Goal: Complete application form

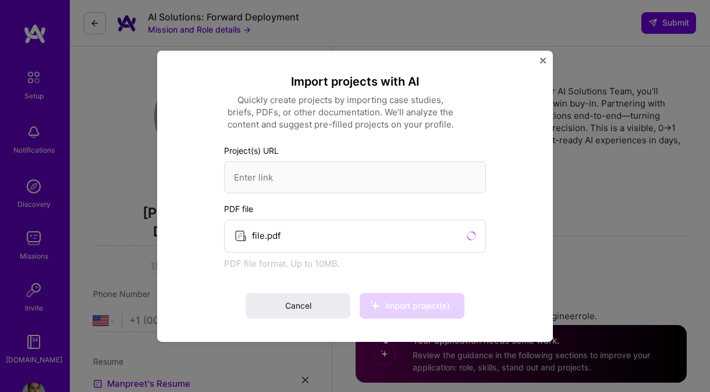
select select "US"
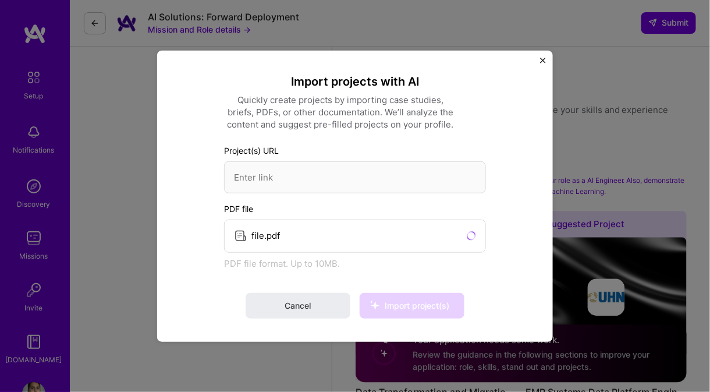
scroll to position [14, 0]
click at [297, 304] on span "Cancel" at bounding box center [298, 306] width 26 height 12
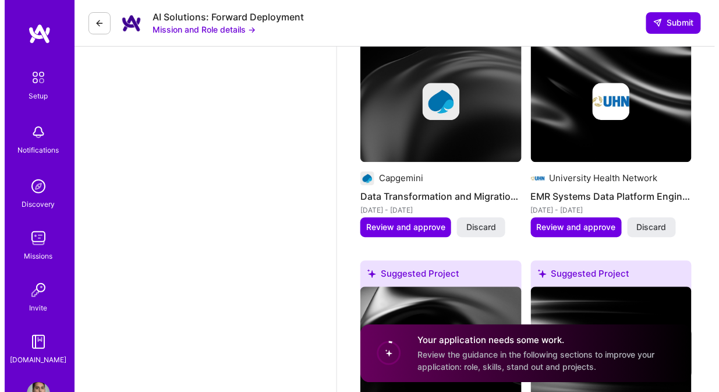
scroll to position [2034, 0]
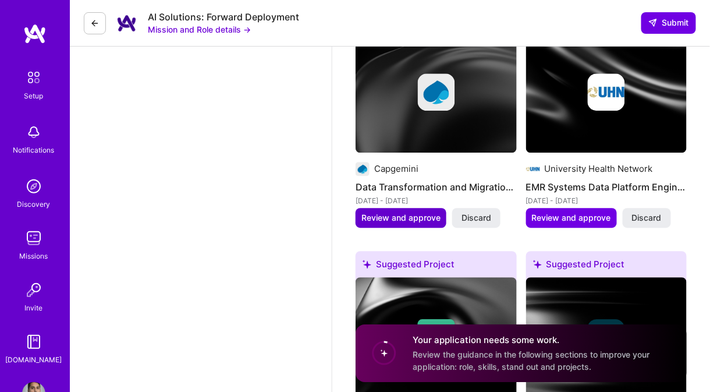
click at [385, 212] on span "Review and approve" at bounding box center [400, 218] width 79 height 12
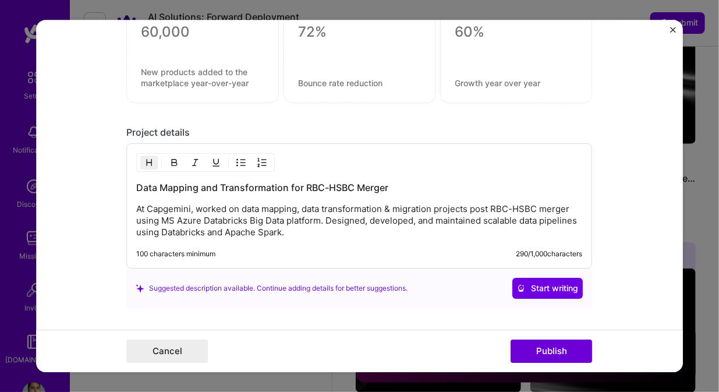
scroll to position [871, 0]
click at [545, 349] on button "Publish" at bounding box center [551, 350] width 81 height 23
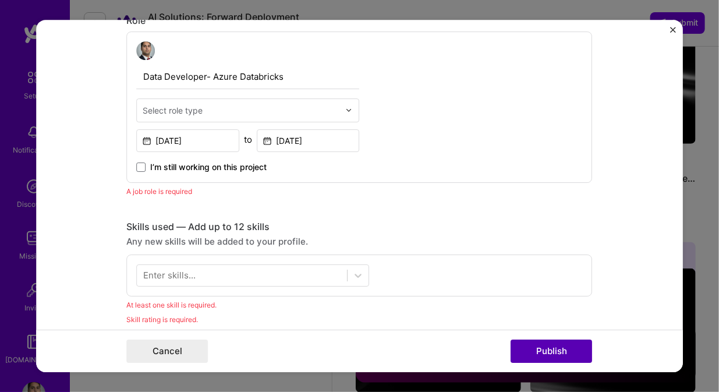
scroll to position [390, 0]
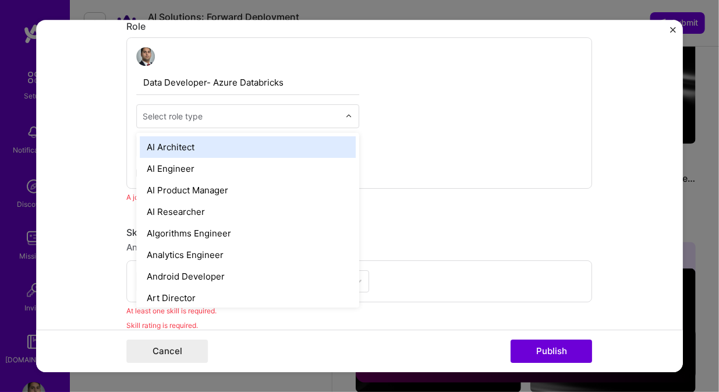
click at [215, 119] on input "text" at bounding box center [241, 116] width 197 height 12
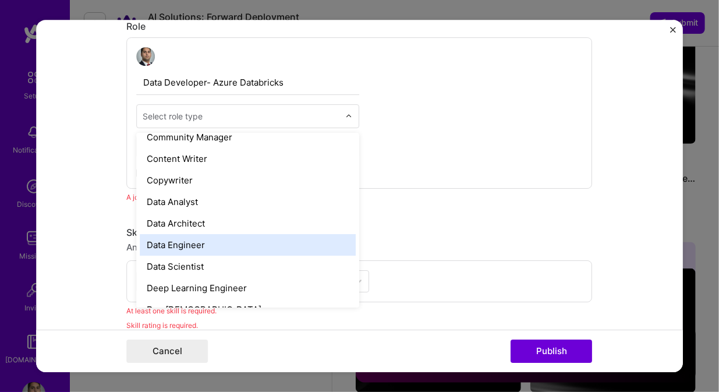
scroll to position [376, 0]
click at [201, 240] on div "Data Engineer" at bounding box center [248, 245] width 216 height 22
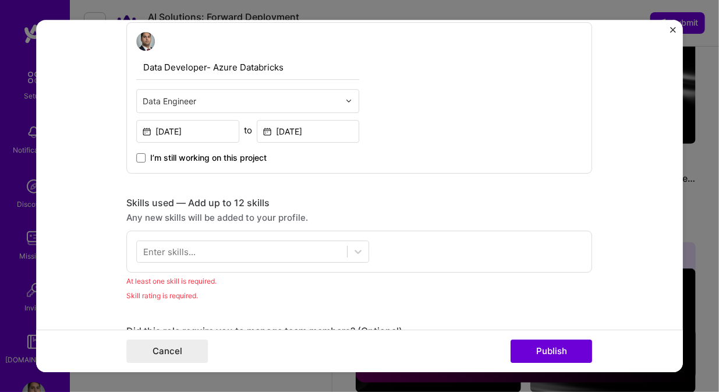
scroll to position [407, 0]
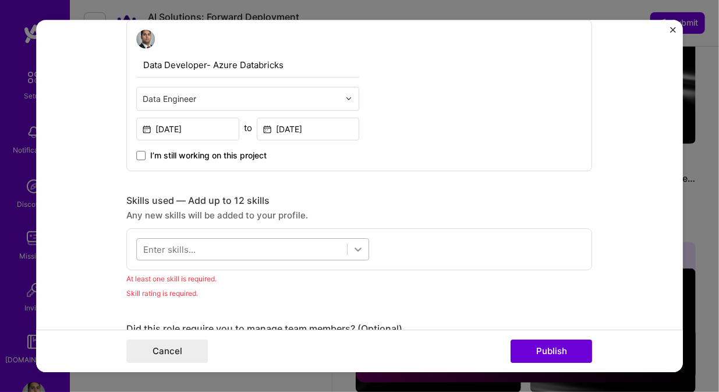
click at [355, 247] on icon at bounding box center [358, 249] width 7 height 4
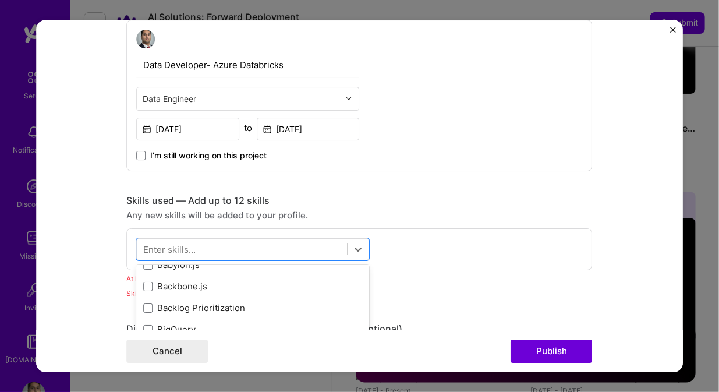
scroll to position [1023, 0]
click at [279, 274] on div "Backbone.js" at bounding box center [253, 285] width 233 height 22
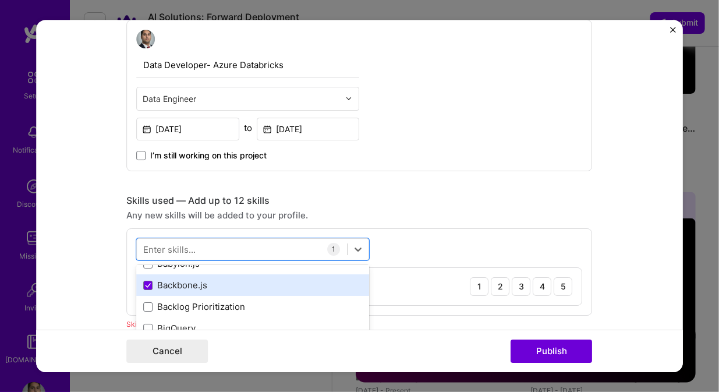
click at [239, 282] on div "Backbone.js" at bounding box center [253, 285] width 219 height 12
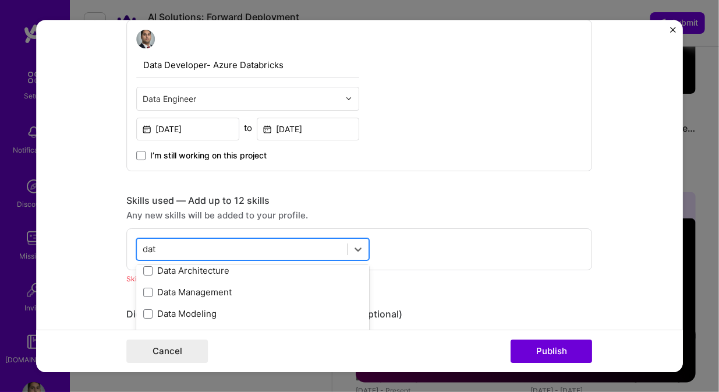
scroll to position [0, 0]
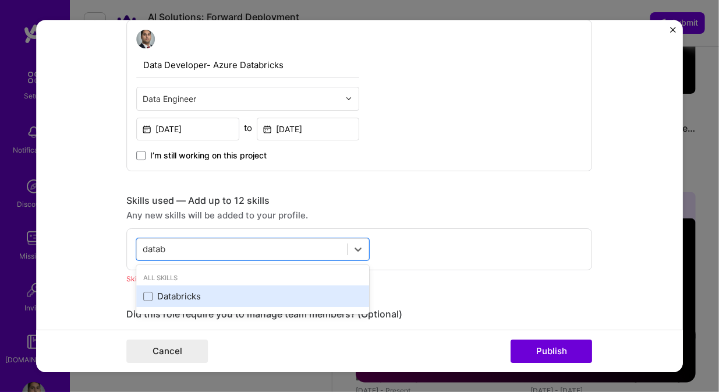
click at [162, 296] on div "Databricks" at bounding box center [253, 296] width 219 height 12
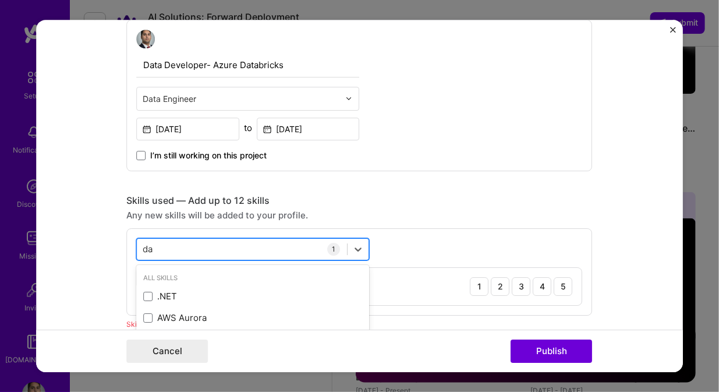
type input "d"
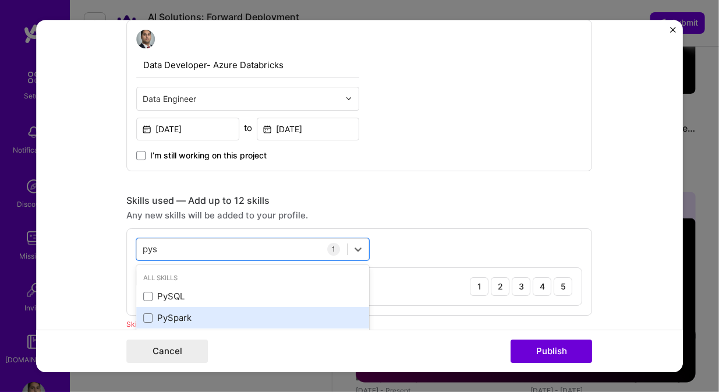
click at [161, 316] on div "PySpark" at bounding box center [253, 317] width 219 height 12
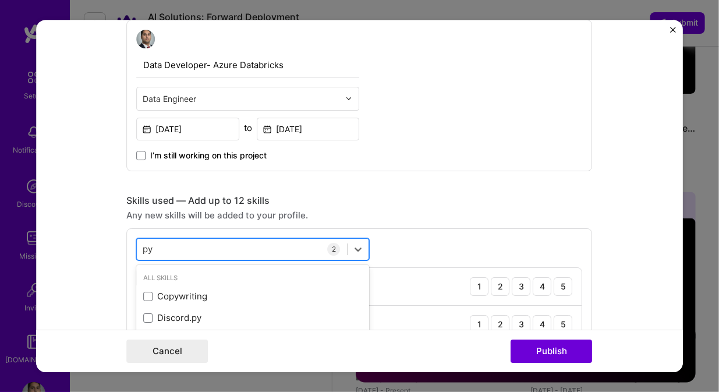
type input "p"
type input "A"
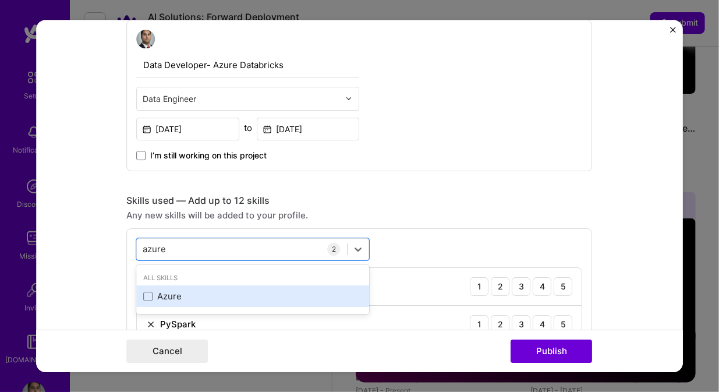
click at [147, 290] on div "Azure" at bounding box center [253, 296] width 219 height 12
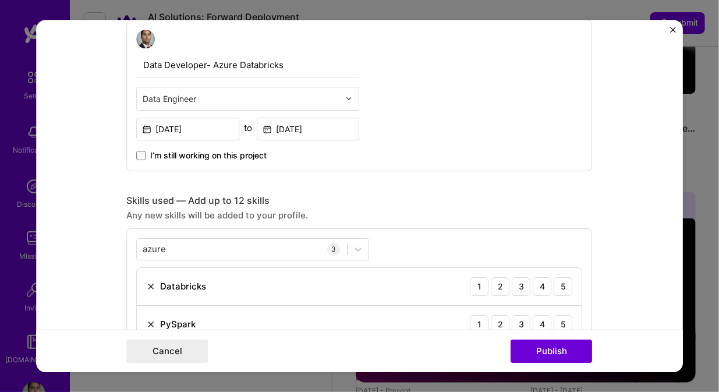
click at [427, 172] on div "Editing suggested project This project is suggested based on your LinkedIn, res…" at bounding box center [360, 370] width 466 height 1468
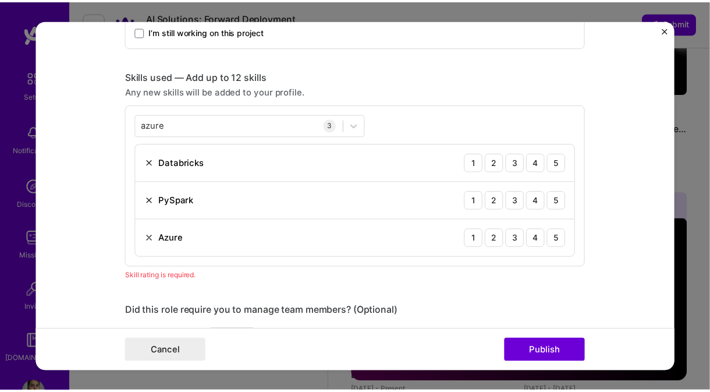
scroll to position [533, 0]
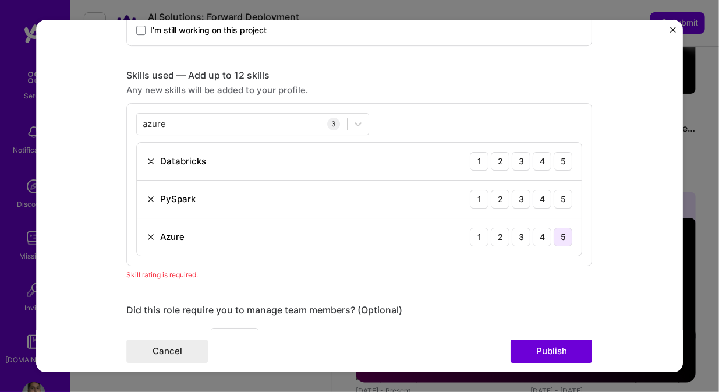
click at [555, 238] on div "5" at bounding box center [563, 237] width 19 height 19
click at [560, 196] on div "5" at bounding box center [563, 199] width 19 height 19
click at [555, 161] on div "5" at bounding box center [563, 161] width 19 height 19
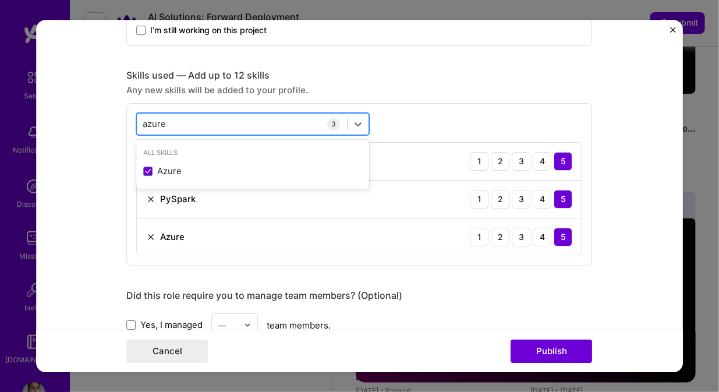
click at [221, 118] on div "azure azure" at bounding box center [242, 123] width 210 height 19
type input "a"
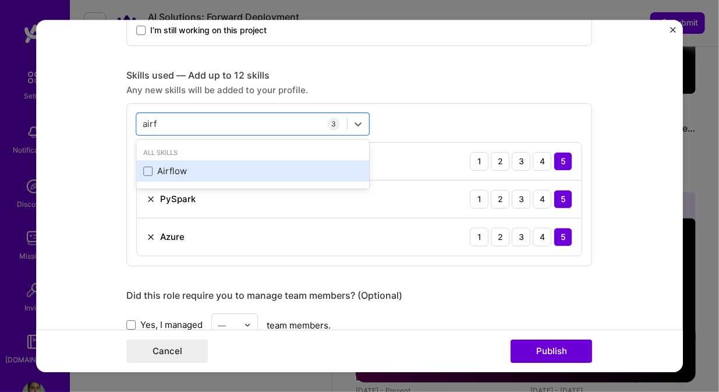
click at [189, 172] on div "Airflow" at bounding box center [253, 171] width 219 height 12
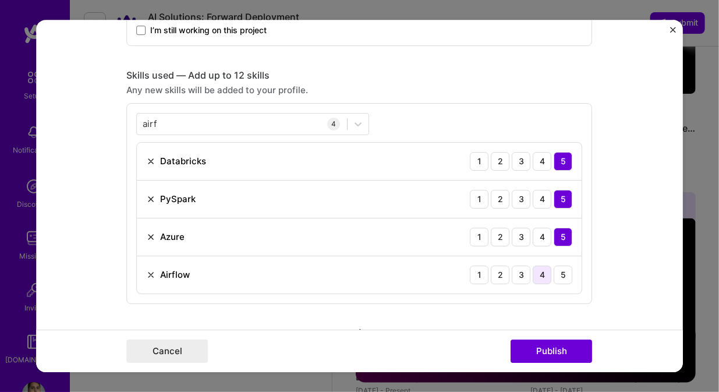
click at [540, 278] on div "4" at bounding box center [542, 274] width 19 height 19
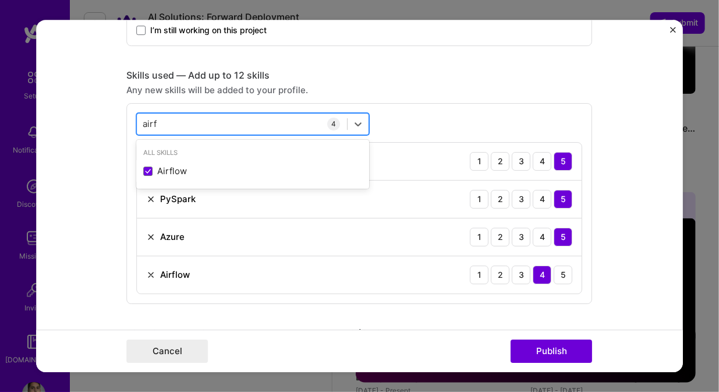
click at [185, 120] on div "airf airf" at bounding box center [242, 123] width 210 height 19
type input "a"
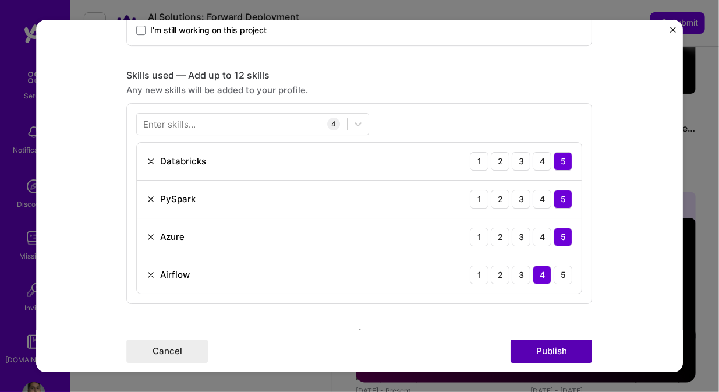
click at [562, 351] on button "Publish" at bounding box center [551, 350] width 81 height 23
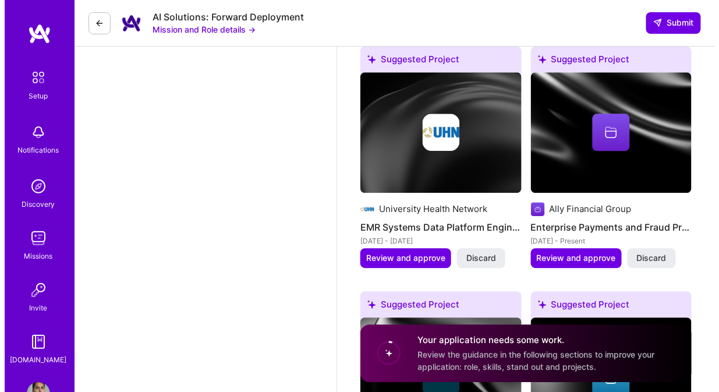
scroll to position [1994, 0]
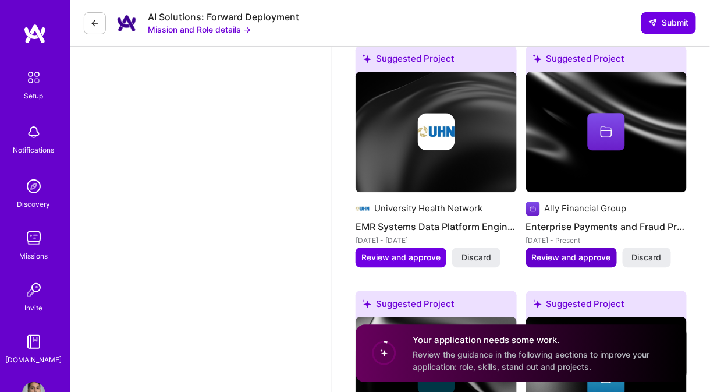
click at [554, 257] on button "Review and approve" at bounding box center [571, 257] width 91 height 20
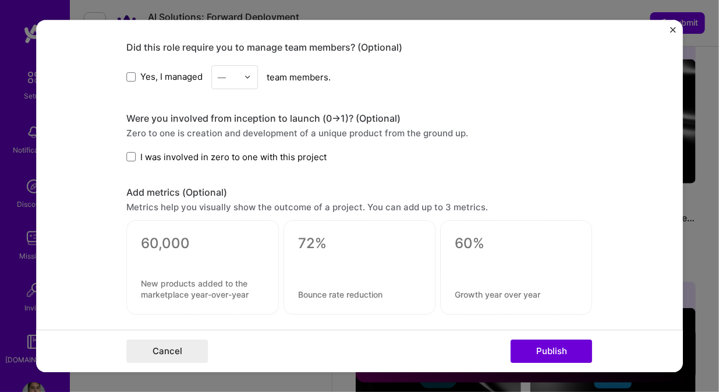
scroll to position [1046, 0]
click at [145, 70] on span "Yes, I managed" at bounding box center [172, 76] width 62 height 12
click at [0, 0] on input "Yes, I managed" at bounding box center [0, 0] width 0 height 0
click at [231, 69] on div at bounding box center [228, 76] width 20 height 15
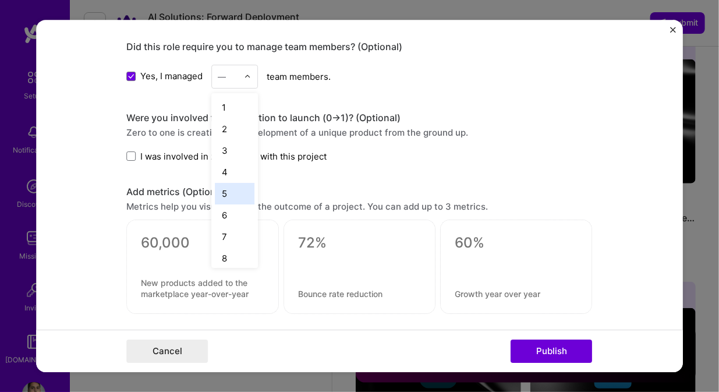
click at [222, 193] on div "5" at bounding box center [235, 194] width 40 height 22
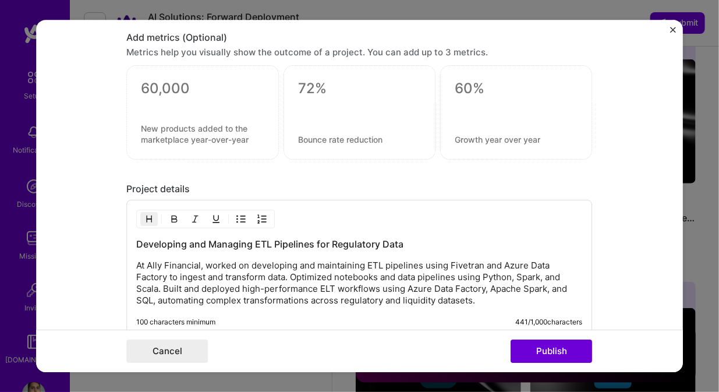
scroll to position [1203, 0]
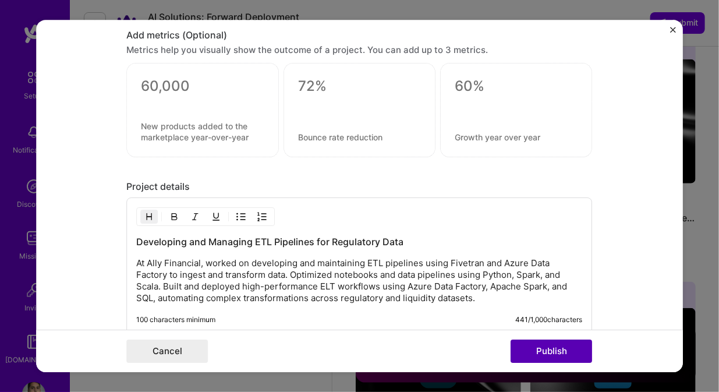
click at [545, 347] on button "Publish" at bounding box center [551, 350] width 81 height 23
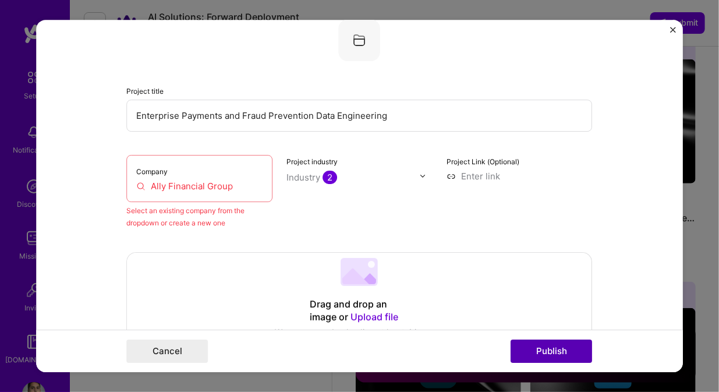
scroll to position [76, 0]
click at [190, 182] on input "Ally Financial Group" at bounding box center [200, 187] width 126 height 12
click at [238, 186] on input "Ally Financial Group" at bounding box center [200, 187] width 126 height 12
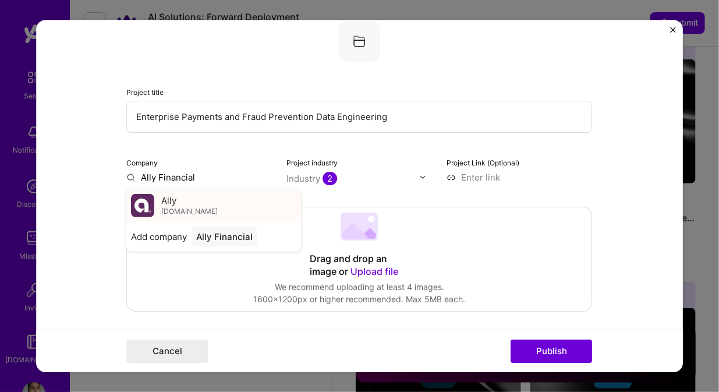
click at [192, 202] on div "Ally [DOMAIN_NAME]" at bounding box center [214, 205] width 175 height 33
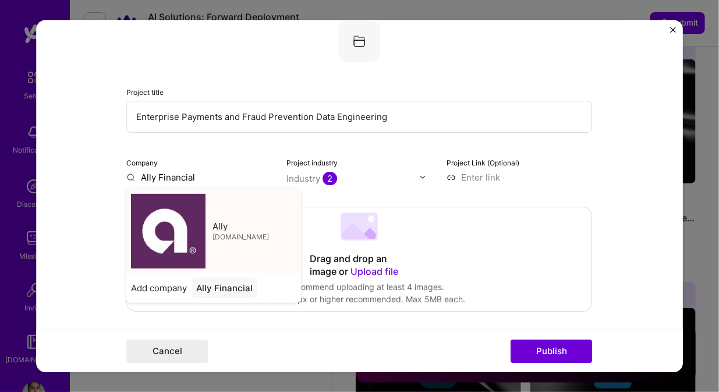
type input "Ally"
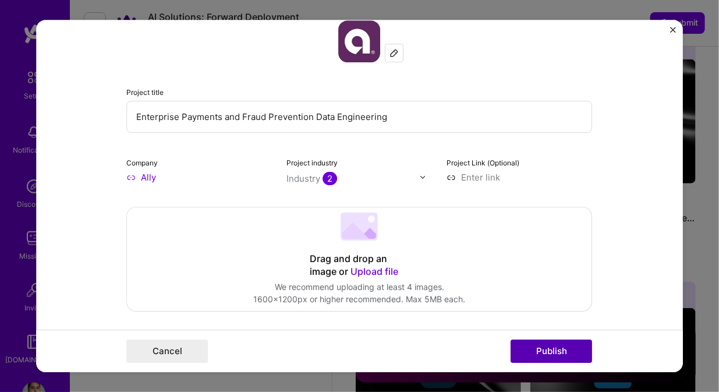
click at [561, 347] on button "Publish" at bounding box center [551, 350] width 81 height 23
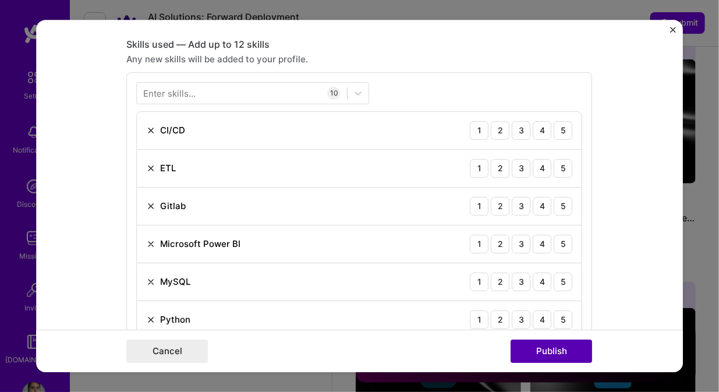
scroll to position [580, 0]
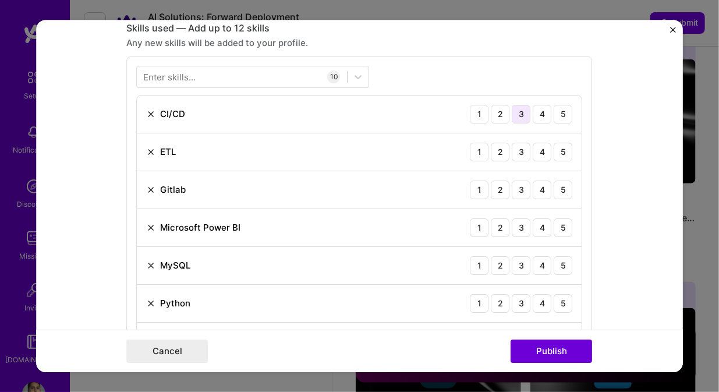
click at [520, 111] on div "3" at bounding box center [521, 114] width 19 height 19
click at [543, 145] on div "4" at bounding box center [542, 152] width 19 height 19
click at [517, 182] on div "3" at bounding box center [521, 189] width 19 height 19
click at [538, 223] on div "4" at bounding box center [542, 227] width 19 height 19
click at [533, 260] on div "4" at bounding box center [542, 265] width 19 height 19
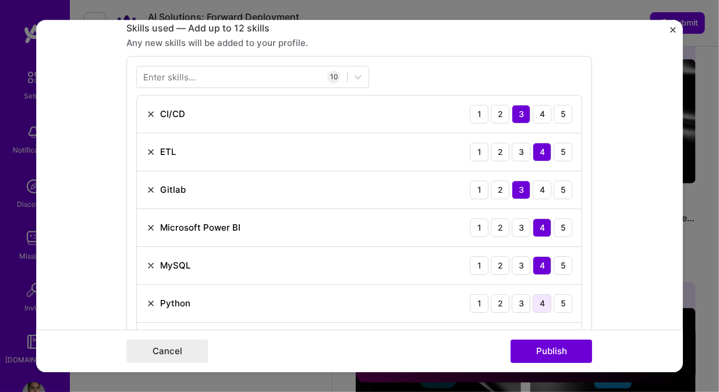
click at [540, 297] on div "4" at bounding box center [542, 303] width 19 height 19
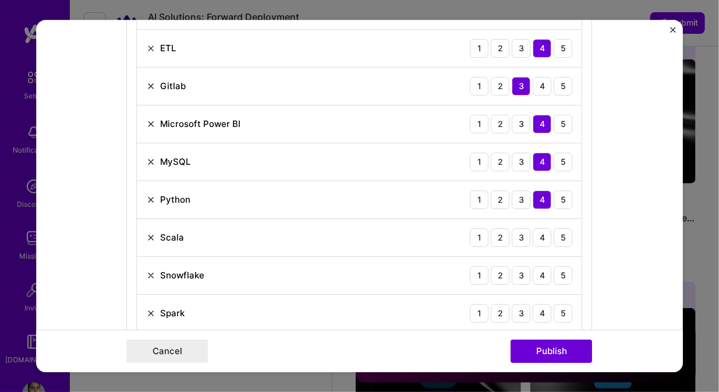
scroll to position [684, 0]
click at [537, 235] on div "4" at bounding box center [542, 237] width 19 height 19
click at [554, 271] on div "5" at bounding box center [563, 274] width 19 height 19
click at [560, 309] on div "5" at bounding box center [563, 312] width 19 height 19
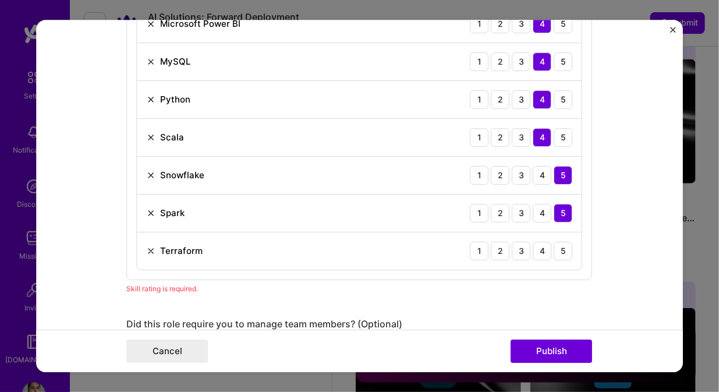
scroll to position [785, 0]
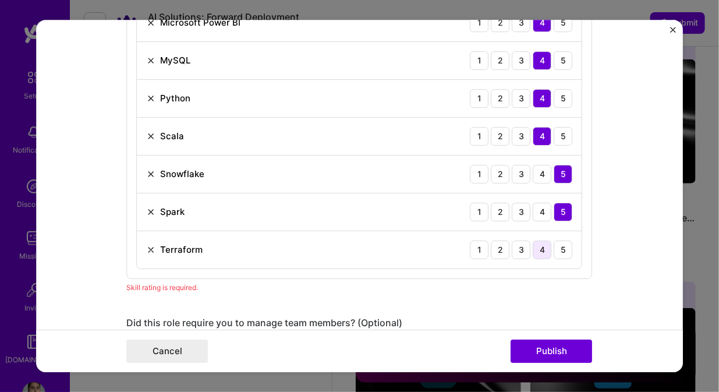
click at [533, 247] on div "4" at bounding box center [542, 249] width 19 height 19
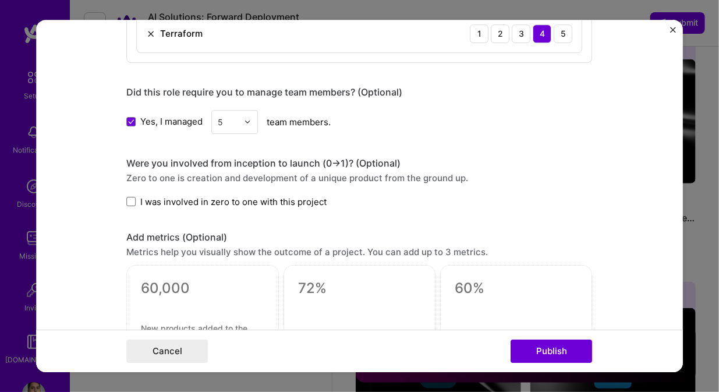
scroll to position [1021, 0]
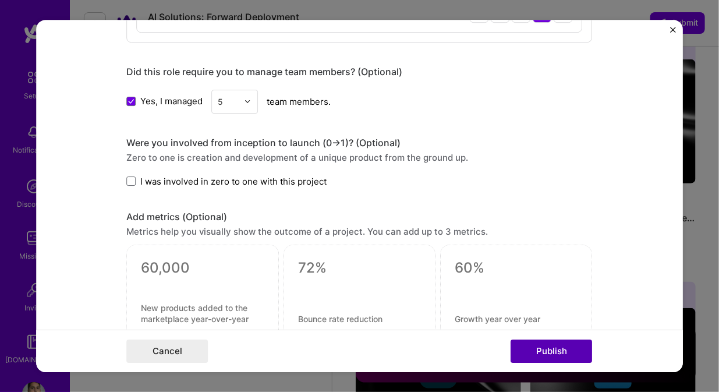
click at [529, 350] on button "Publish" at bounding box center [551, 350] width 81 height 23
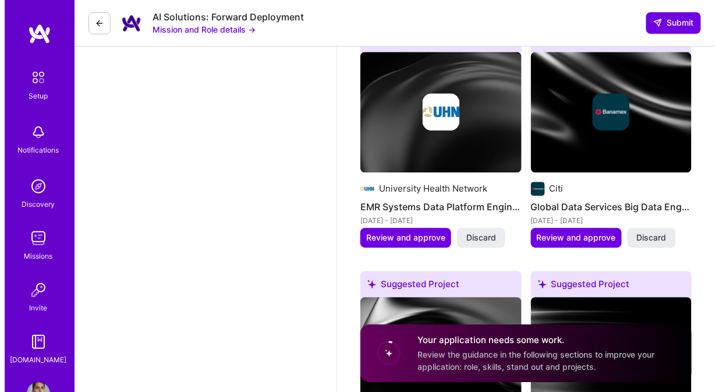
scroll to position [2015, 0]
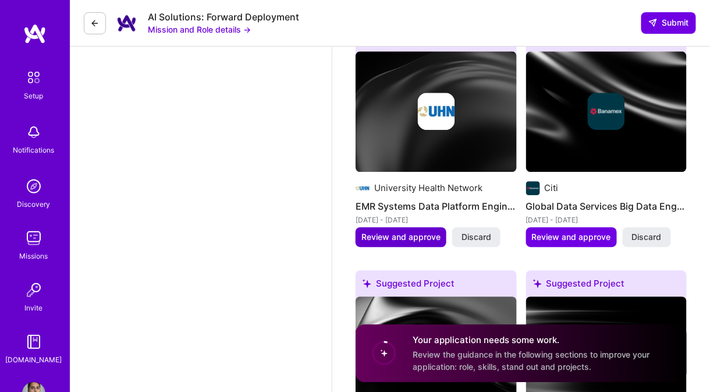
click at [401, 231] on span "Review and approve" at bounding box center [400, 237] width 79 height 12
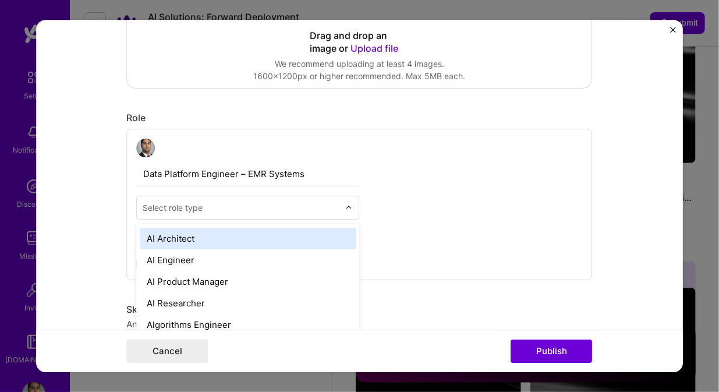
scroll to position [2025, 0]
click at [240, 198] on div "Select role type" at bounding box center [241, 207] width 208 height 23
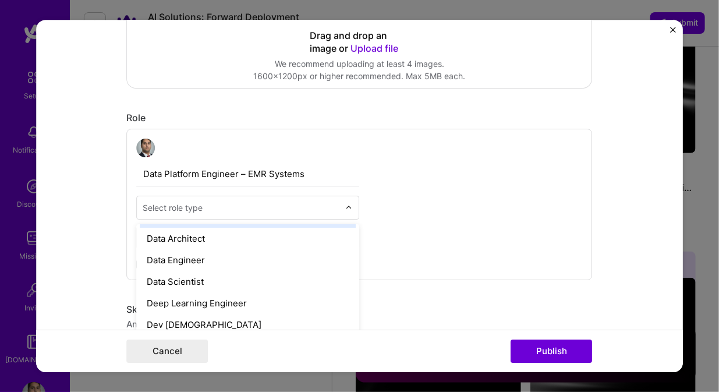
scroll to position [453, 0]
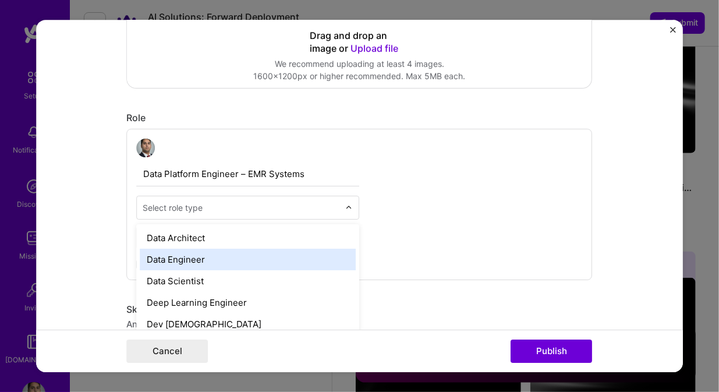
click at [206, 253] on div "Data Engineer" at bounding box center [248, 260] width 216 height 22
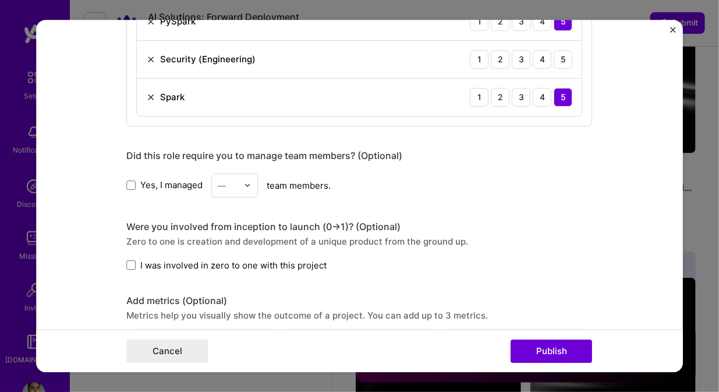
scroll to position [690, 0]
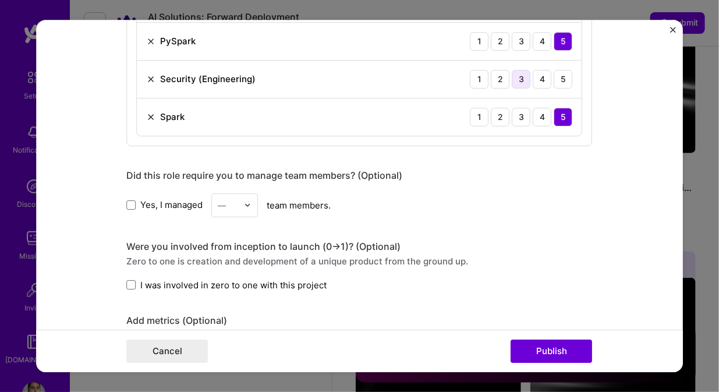
click at [517, 79] on div "3" at bounding box center [521, 79] width 19 height 19
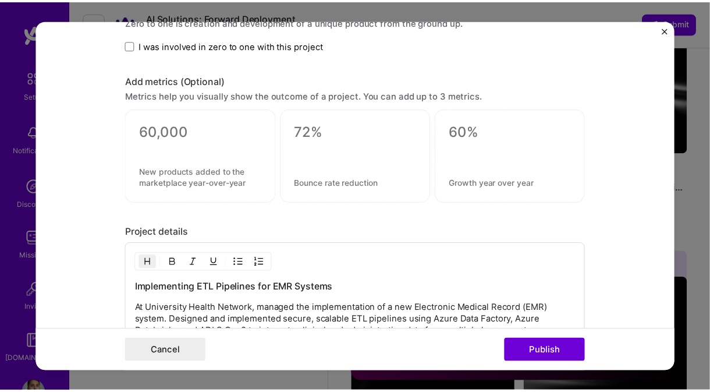
scroll to position [932, 0]
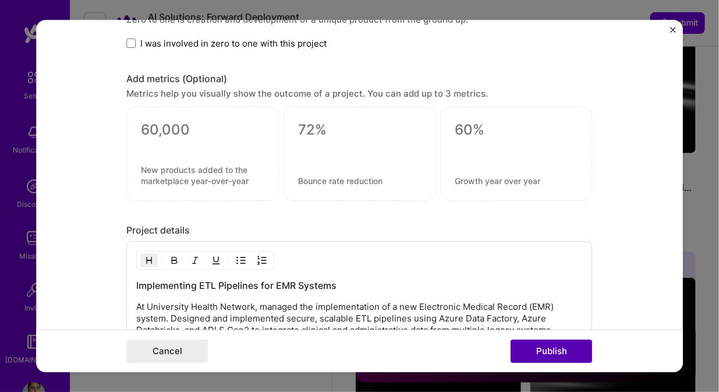
click at [524, 346] on button "Publish" at bounding box center [551, 350] width 81 height 23
